Goal: Task Accomplishment & Management: Use online tool/utility

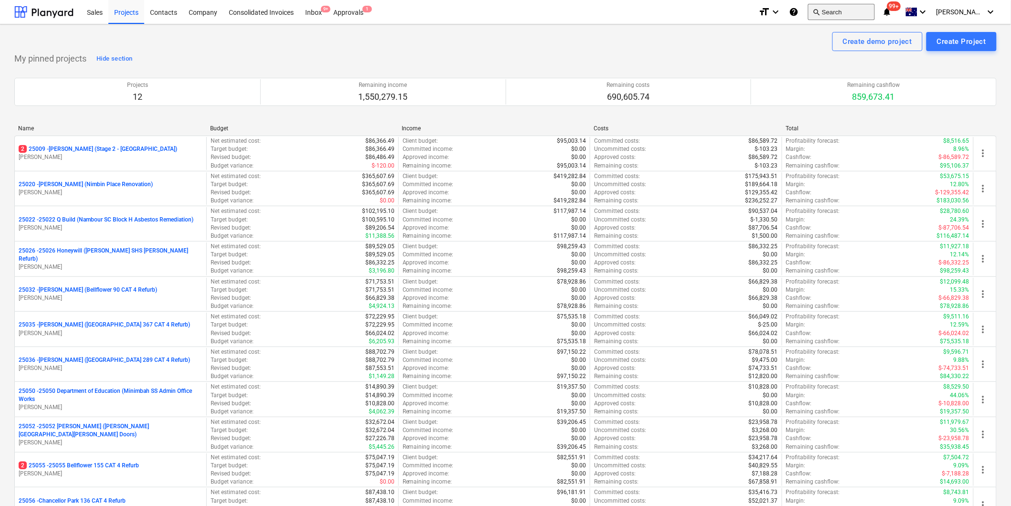
click at [859, 14] on button "search Search" at bounding box center [841, 12] width 67 height 16
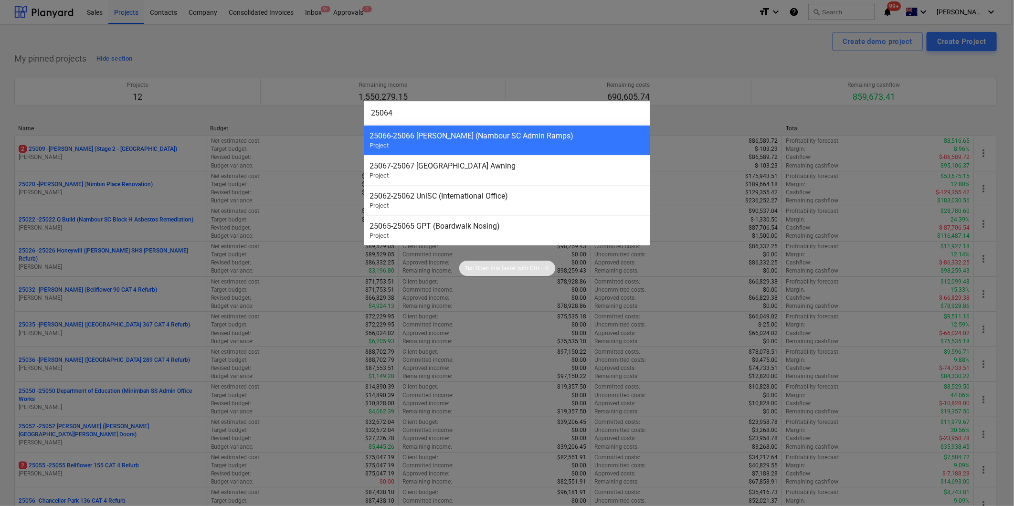
type input "25064"
click at [812, 61] on div at bounding box center [507, 253] width 1014 height 506
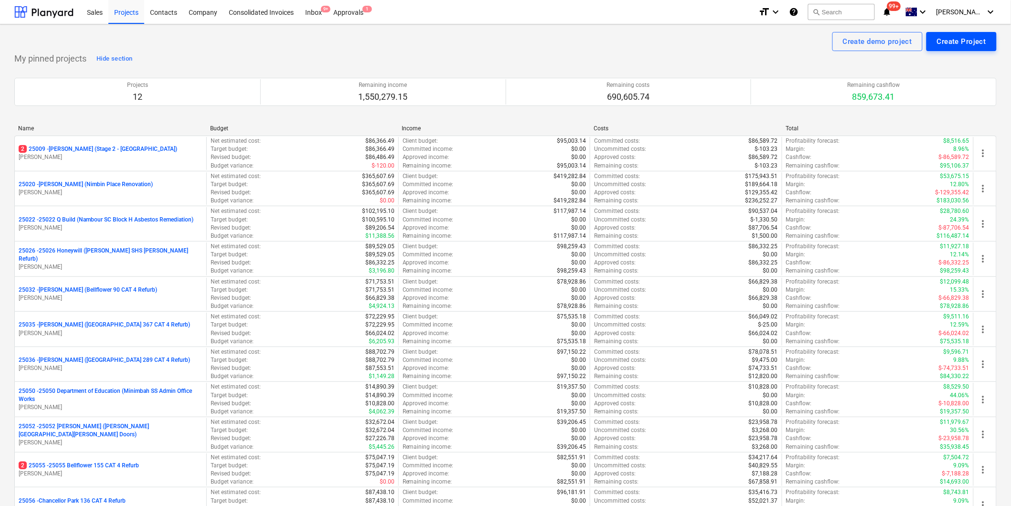
click at [960, 44] on div "Create Project" at bounding box center [961, 41] width 49 height 12
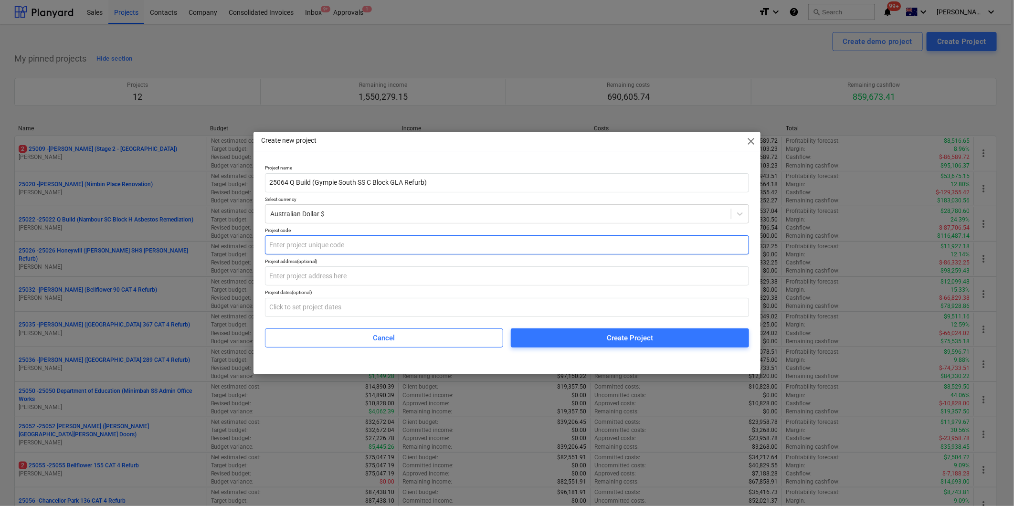
type input "25064 Q Build (Gympie South SS C Block GLA Refurb)"
click at [318, 247] on input "text" at bounding box center [507, 244] width 484 height 19
type input "25064"
click at [323, 277] on input "text" at bounding box center [507, 275] width 484 height 19
paste input "[STREET_ADDRESS]"
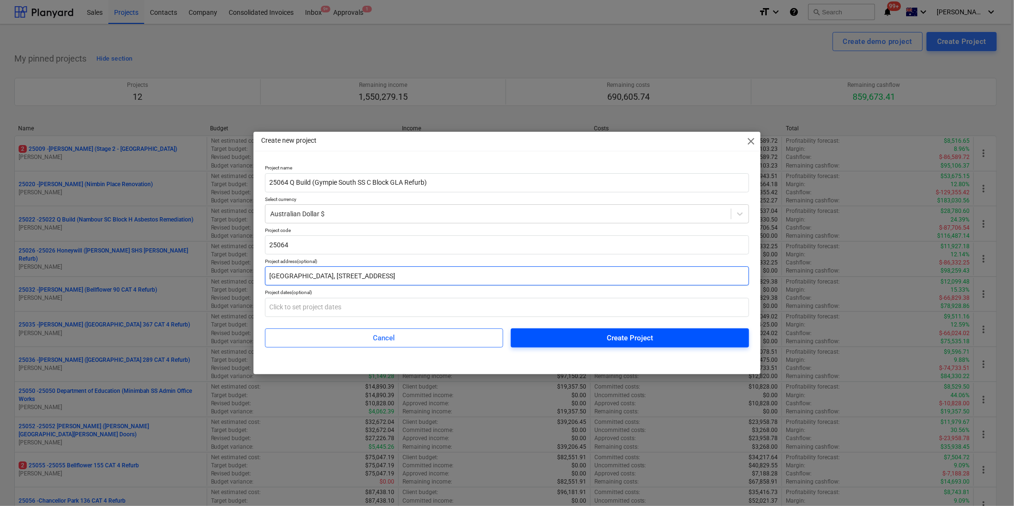
type input "[GEOGRAPHIC_DATA], [STREET_ADDRESS]"
click at [610, 338] on div "Create Project" at bounding box center [630, 338] width 46 height 12
